Goal: Information Seeking & Learning: Learn about a topic

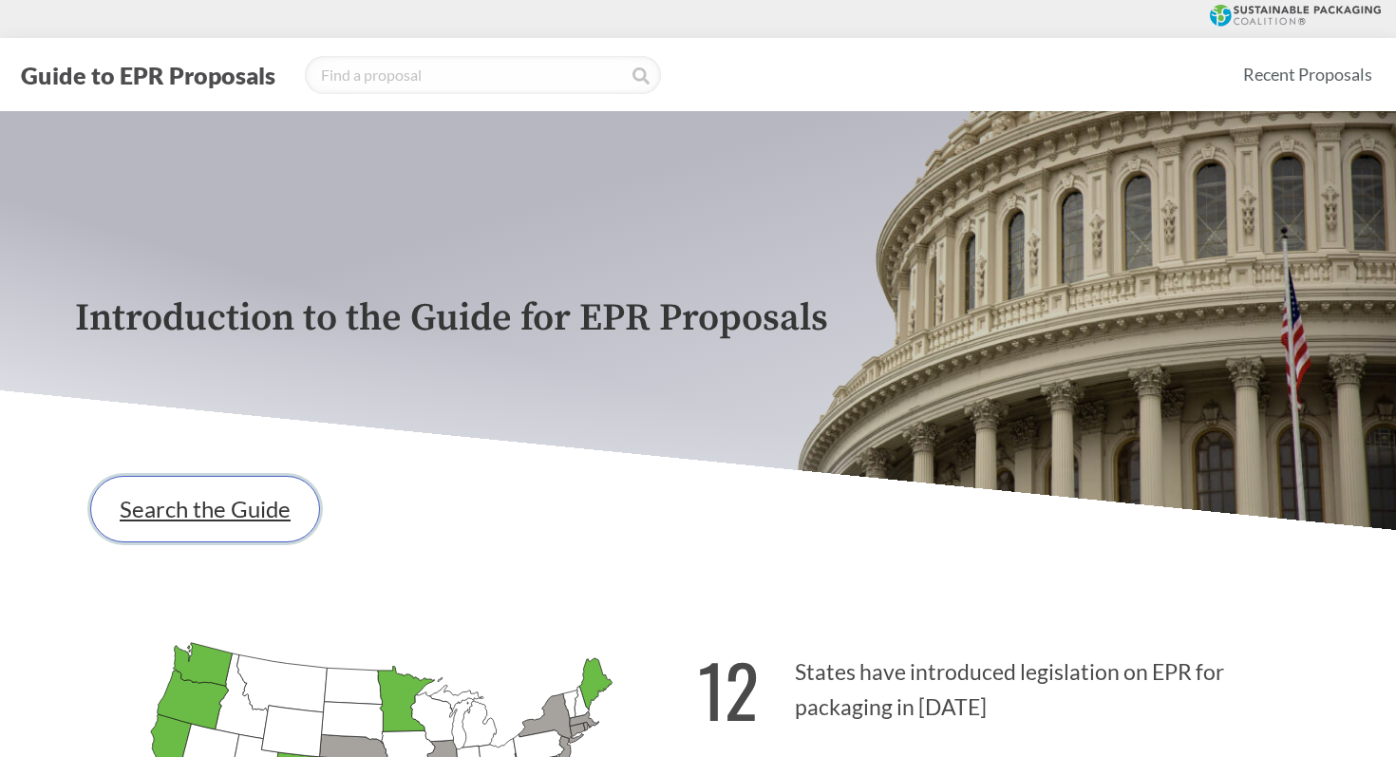
click at [203, 484] on link "Search the Guide" at bounding box center [205, 509] width 230 height 66
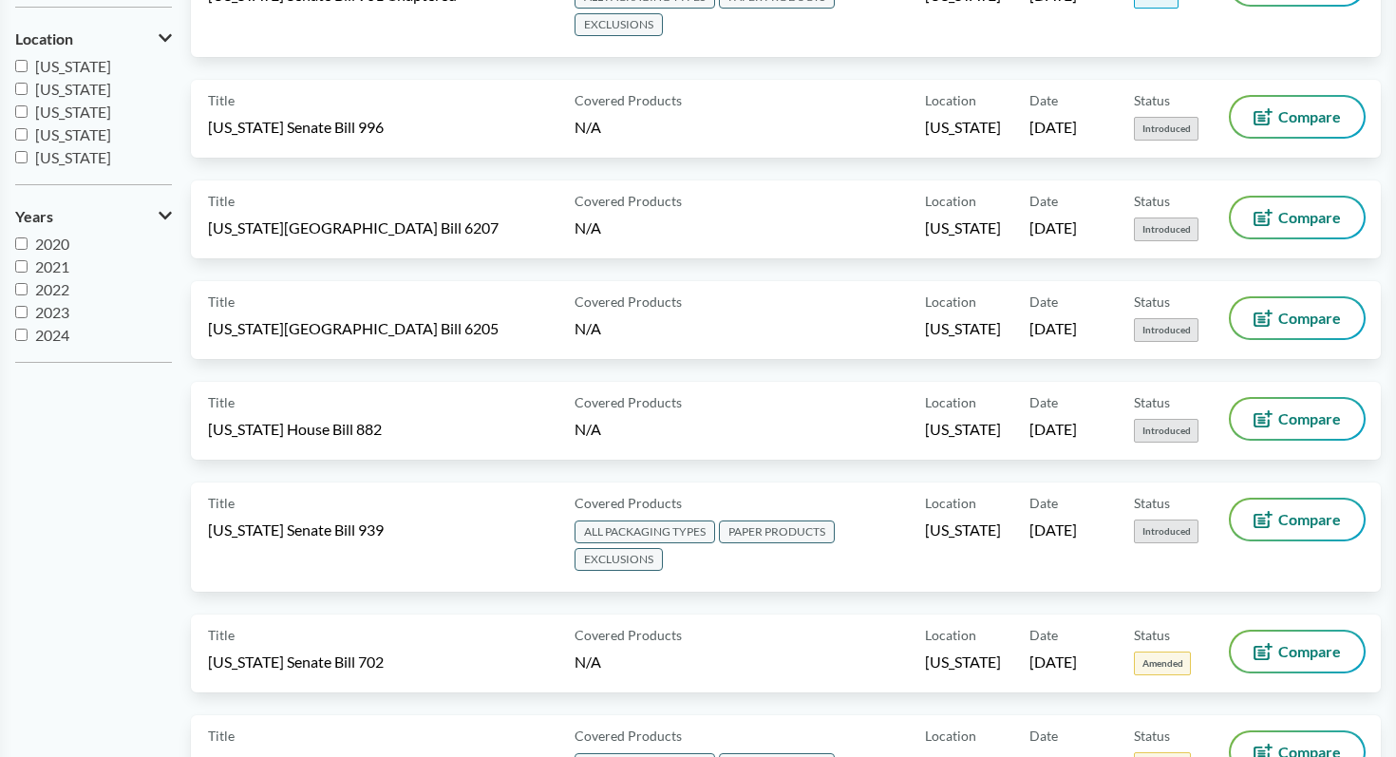
scroll to position [449, 0]
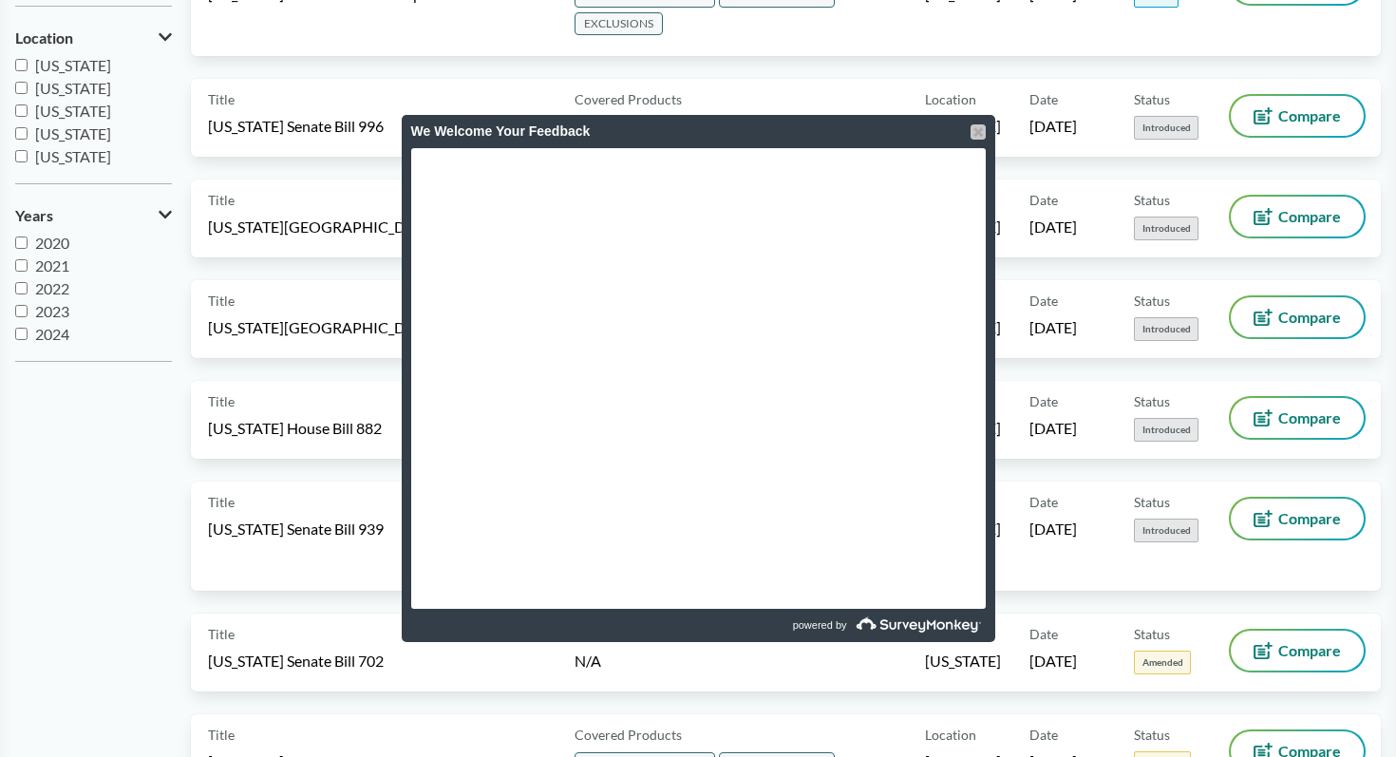
click at [981, 135] on div at bounding box center [978, 131] width 15 height 15
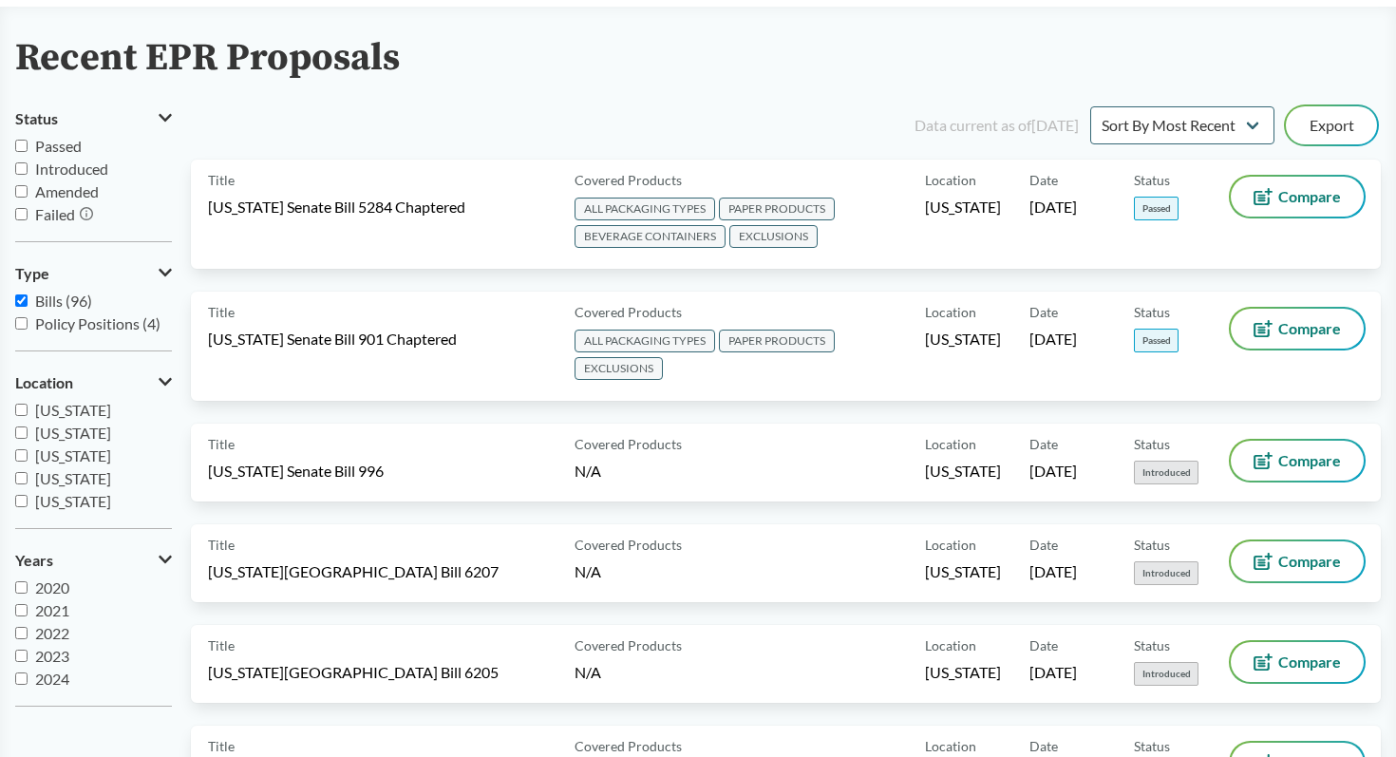
scroll to position [0, 0]
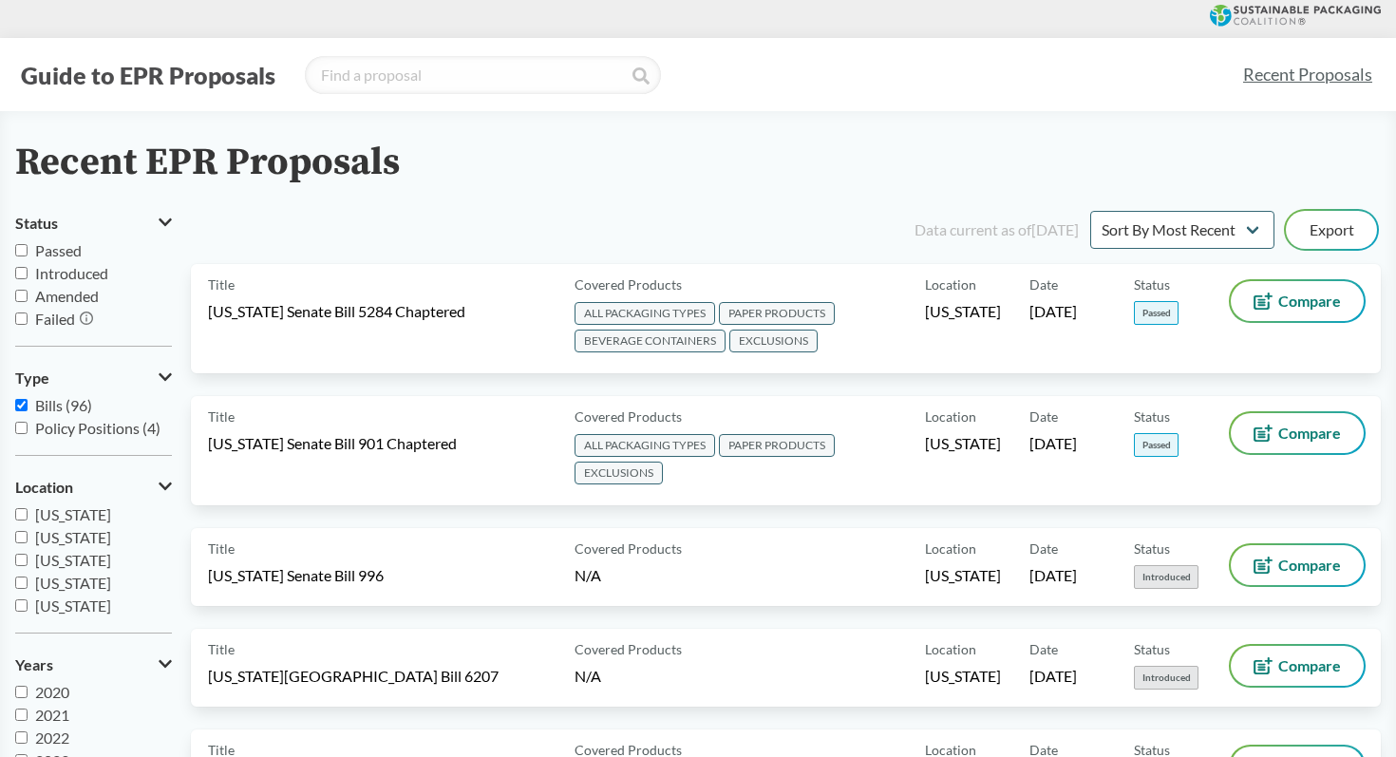
click at [23, 256] on input "Passed" at bounding box center [21, 250] width 12 height 12
checkbox input "true"
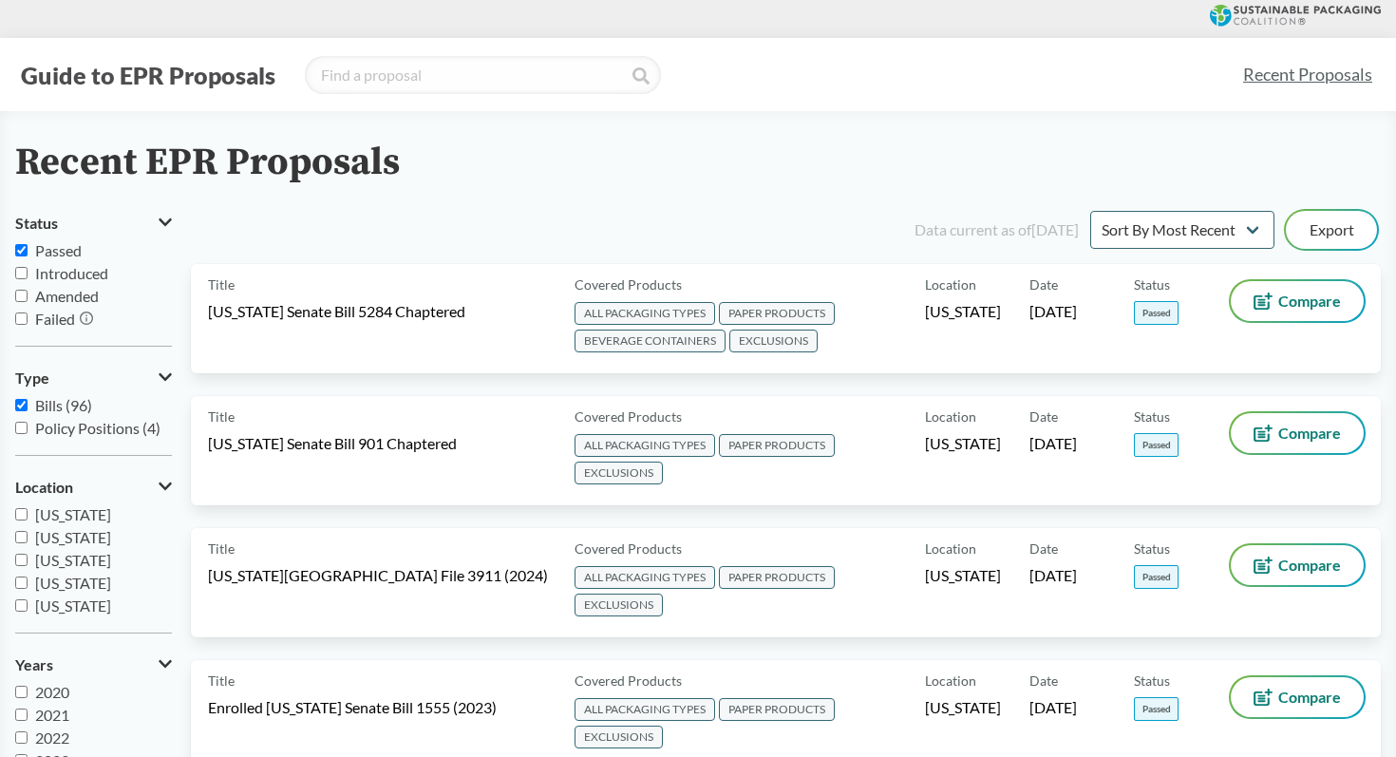
click at [16, 299] on input "Amended" at bounding box center [21, 296] width 12 height 12
checkbox input "true"
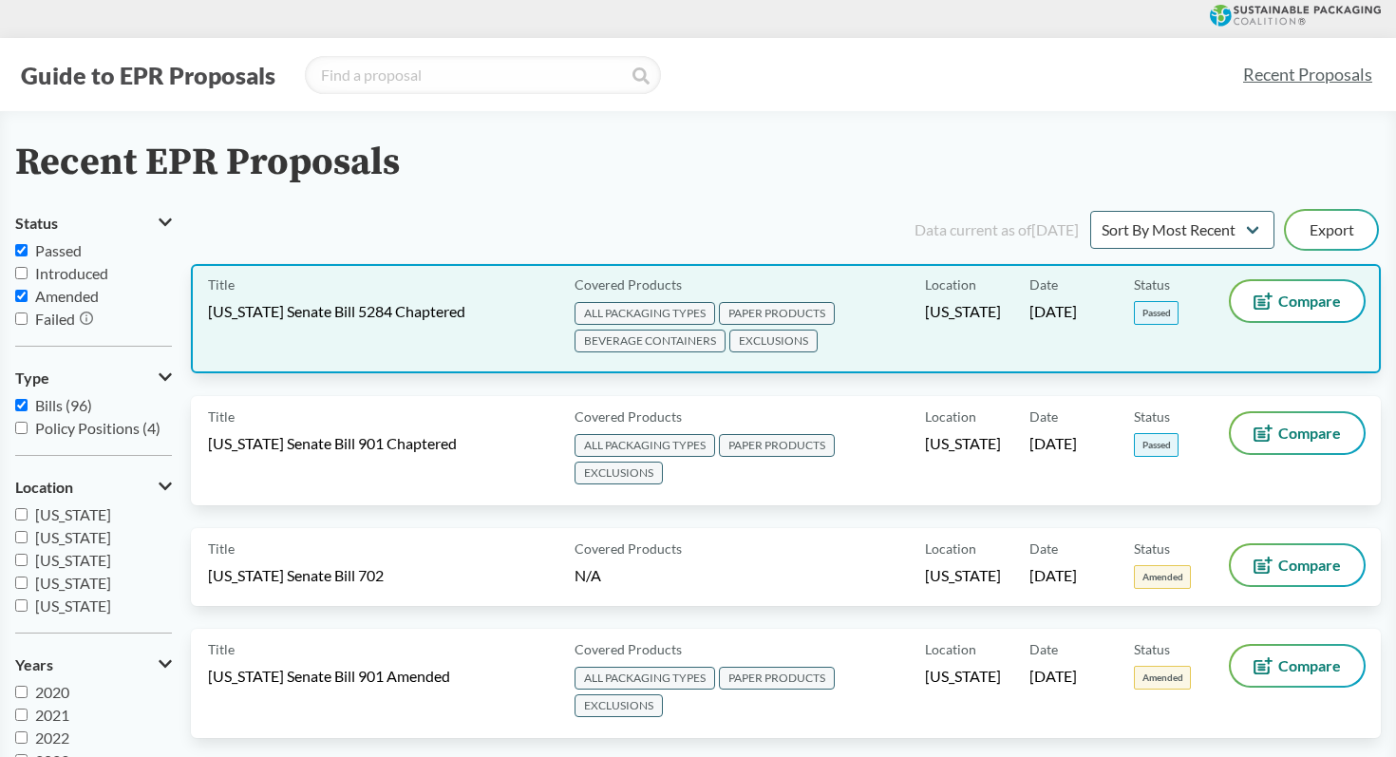
click at [595, 303] on span "ALL PACKAGING TYPES" at bounding box center [645, 313] width 141 height 23
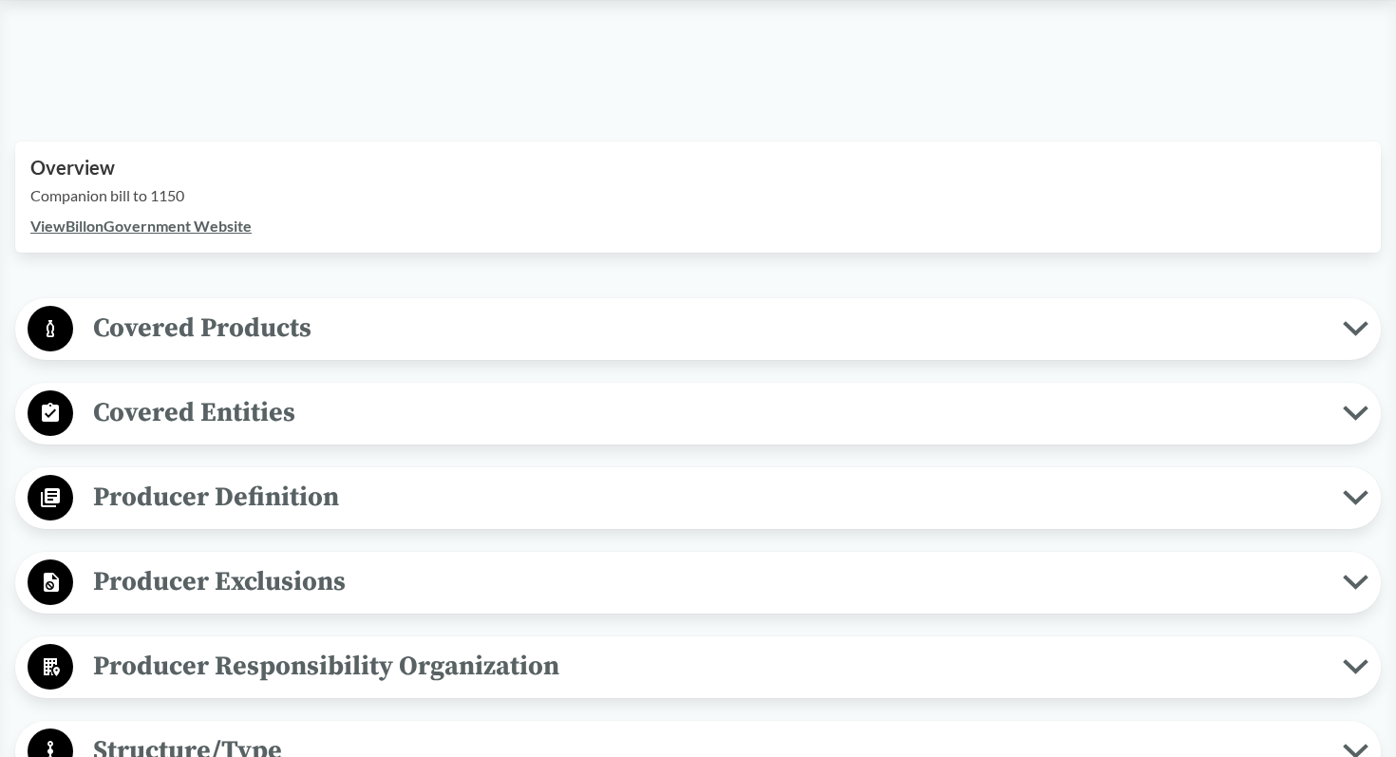
scroll to position [568, 0]
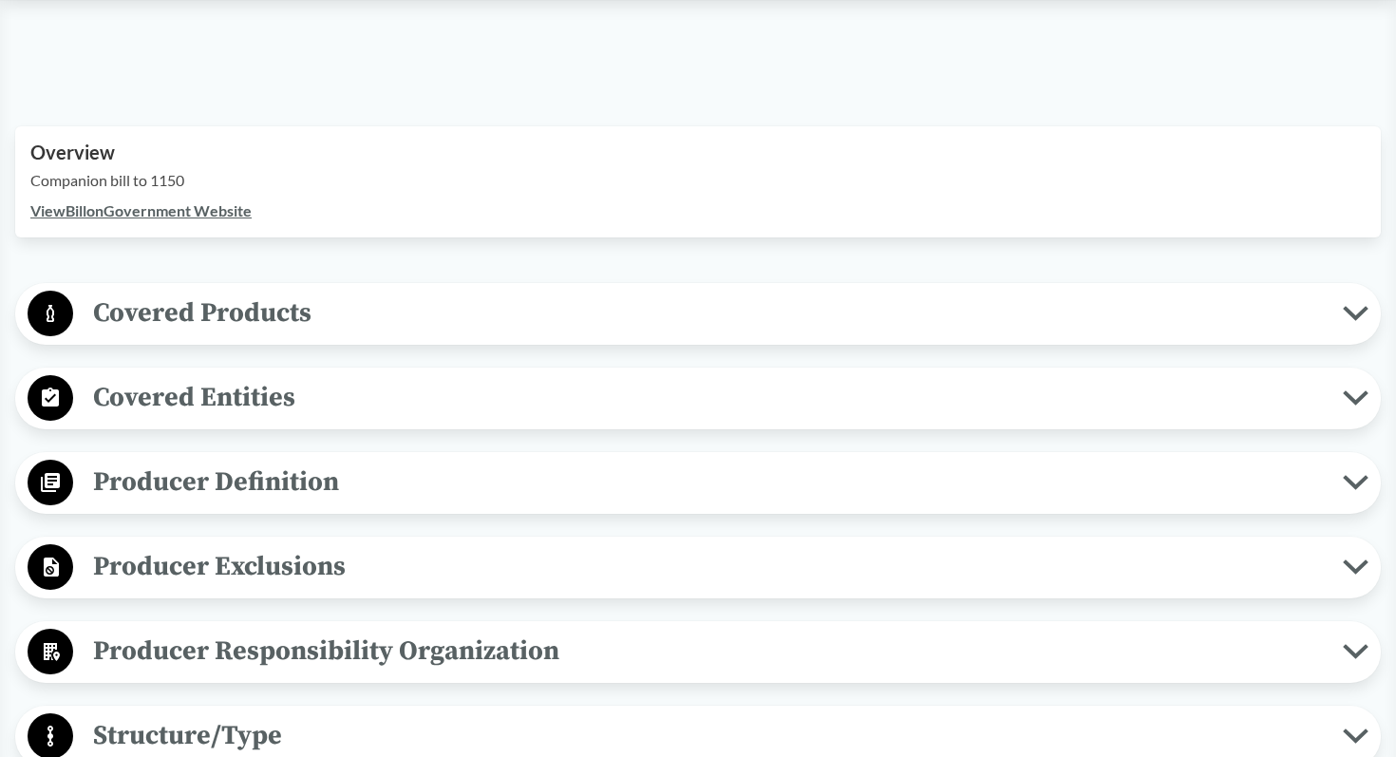
click at [541, 319] on span "Covered Products" at bounding box center [708, 313] width 1270 height 43
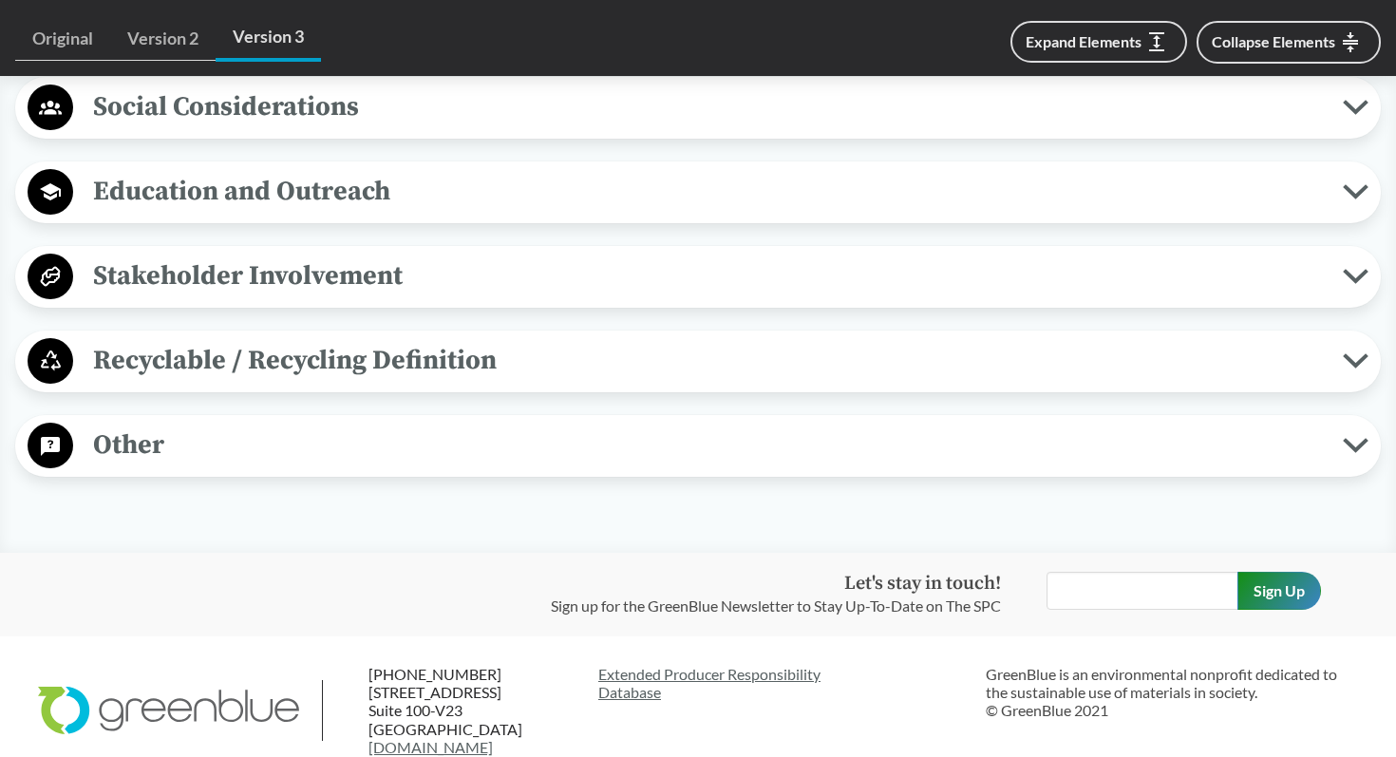
scroll to position [3646, 0]
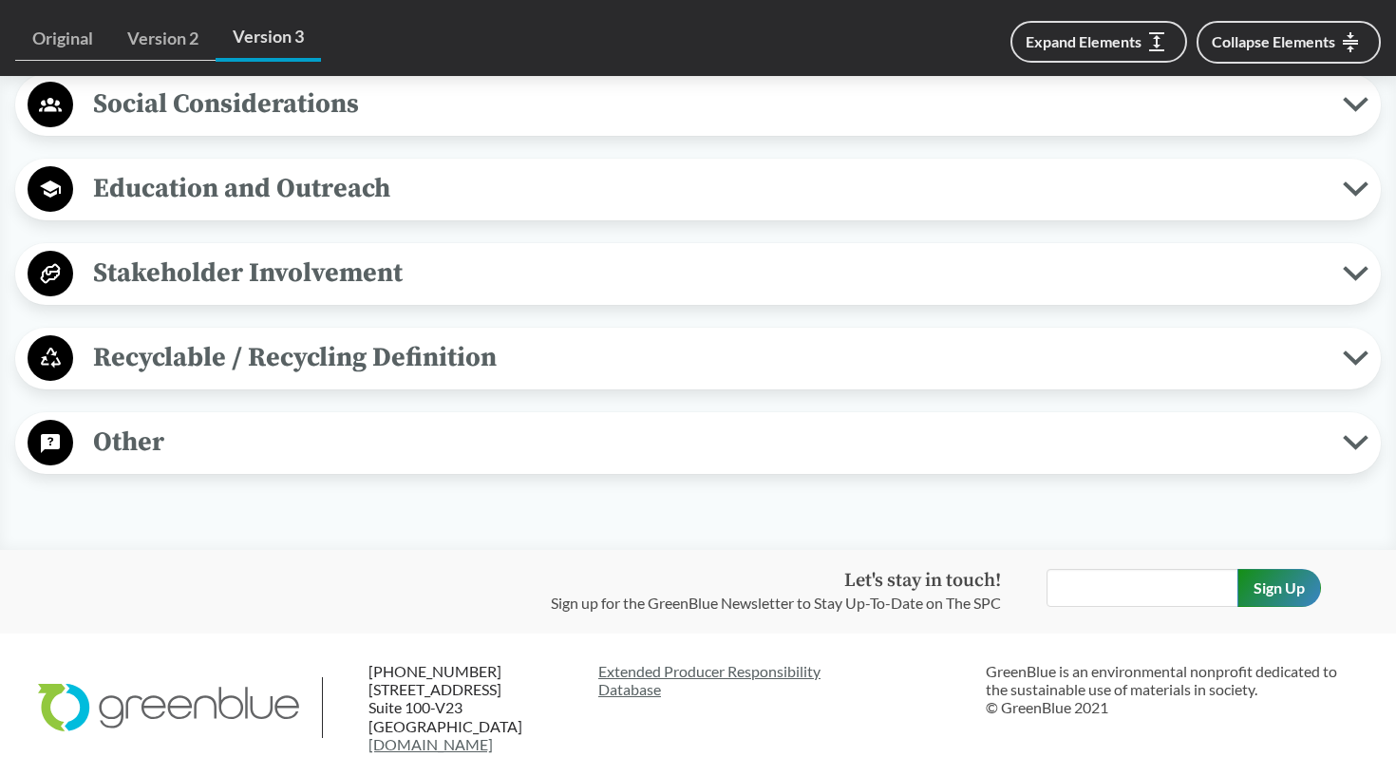
click at [755, 375] on span "Recyclable / Recycling Definition" at bounding box center [708, 357] width 1270 height 43
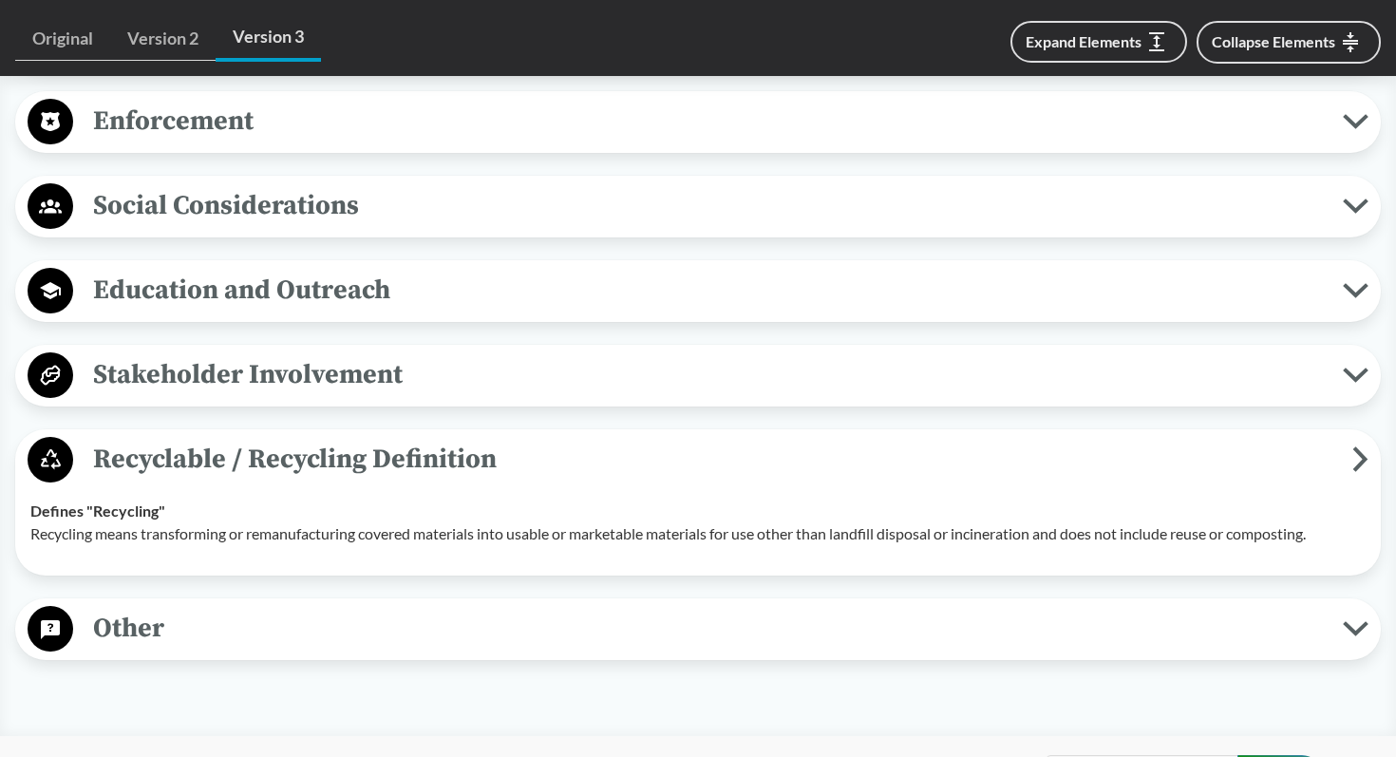
scroll to position [3511, 0]
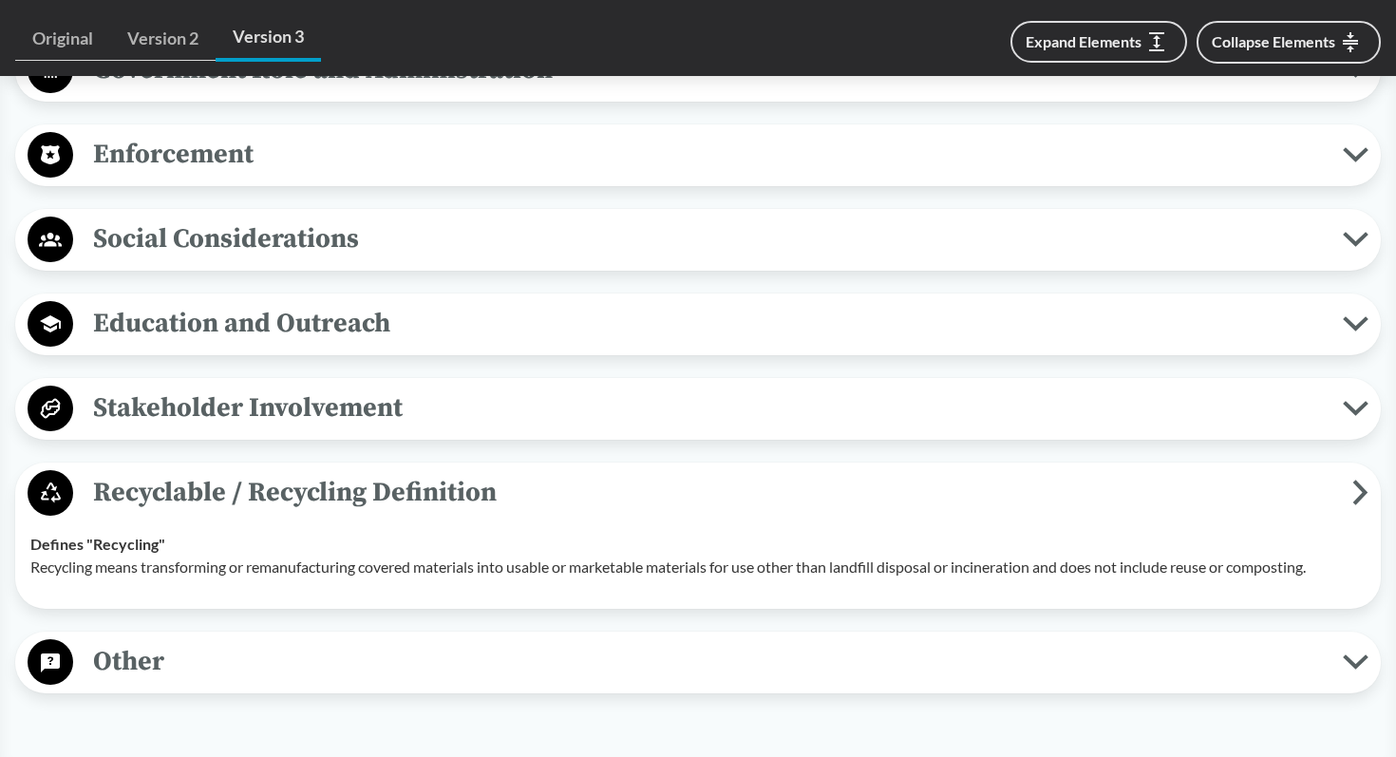
click at [739, 336] on span "Education and Outreach" at bounding box center [708, 323] width 1270 height 43
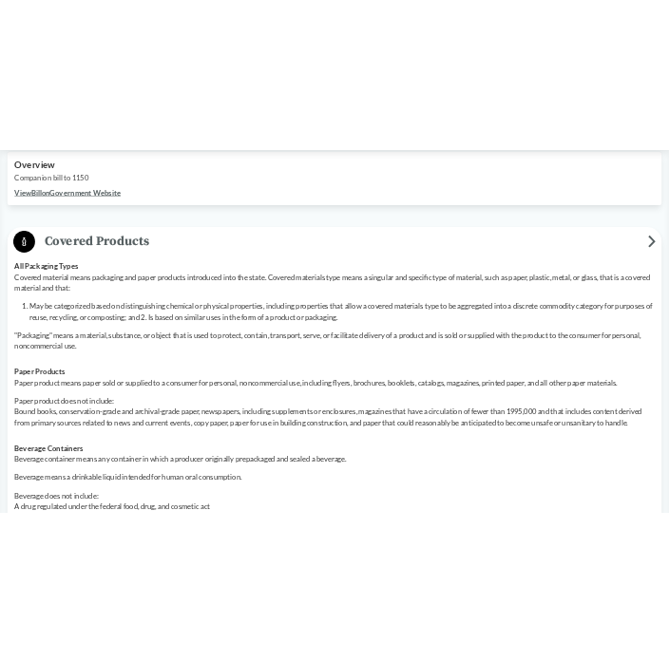
scroll to position [0, 0]
